Goal: Task Accomplishment & Management: Use online tool/utility

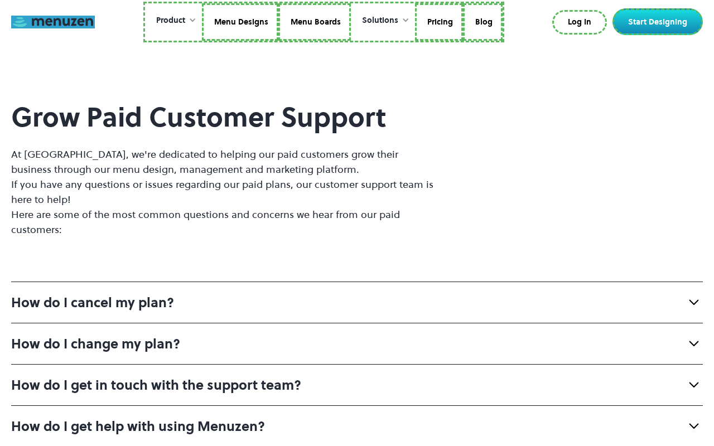
click at [53, 22] on link at bounding box center [53, 22] width 84 height 13
click at [241, 22] on link "Menu Designs" at bounding box center [240, 22] width 76 height 38
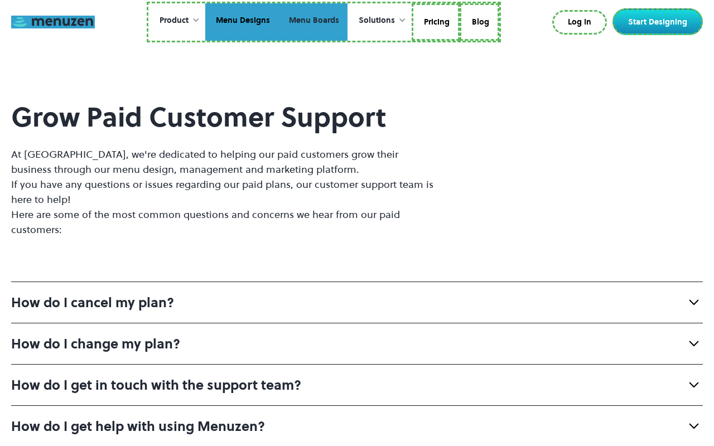
click at [312, 22] on link "Menu Boards" at bounding box center [312, 22] width 69 height 38
click at [435, 22] on link "Pricing" at bounding box center [436, 22] width 48 height 38
click at [478, 20] on link "Blog" at bounding box center [478, 22] width 40 height 38
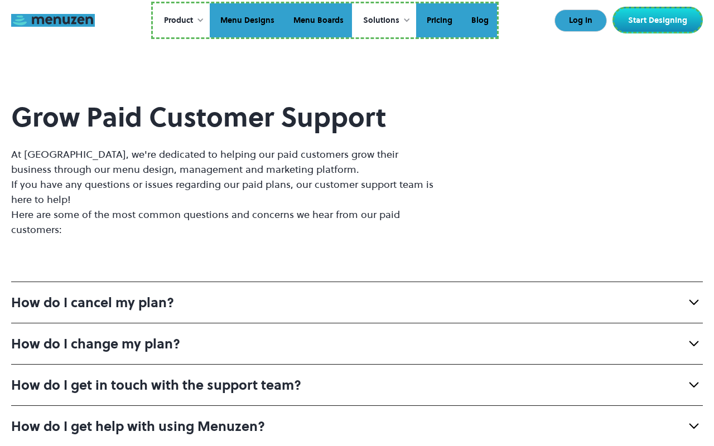
click at [582, 21] on link "Log In" at bounding box center [581, 20] width 52 height 22
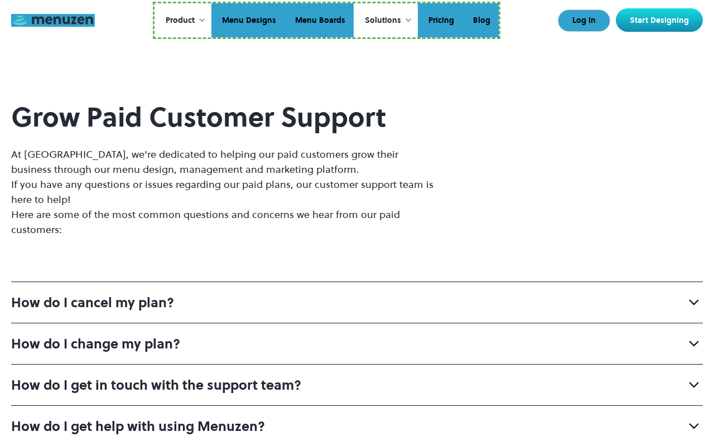
click at [660, 20] on link "Start Designing" at bounding box center [659, 19] width 87 height 23
